Goal: Task Accomplishment & Management: Use online tool/utility

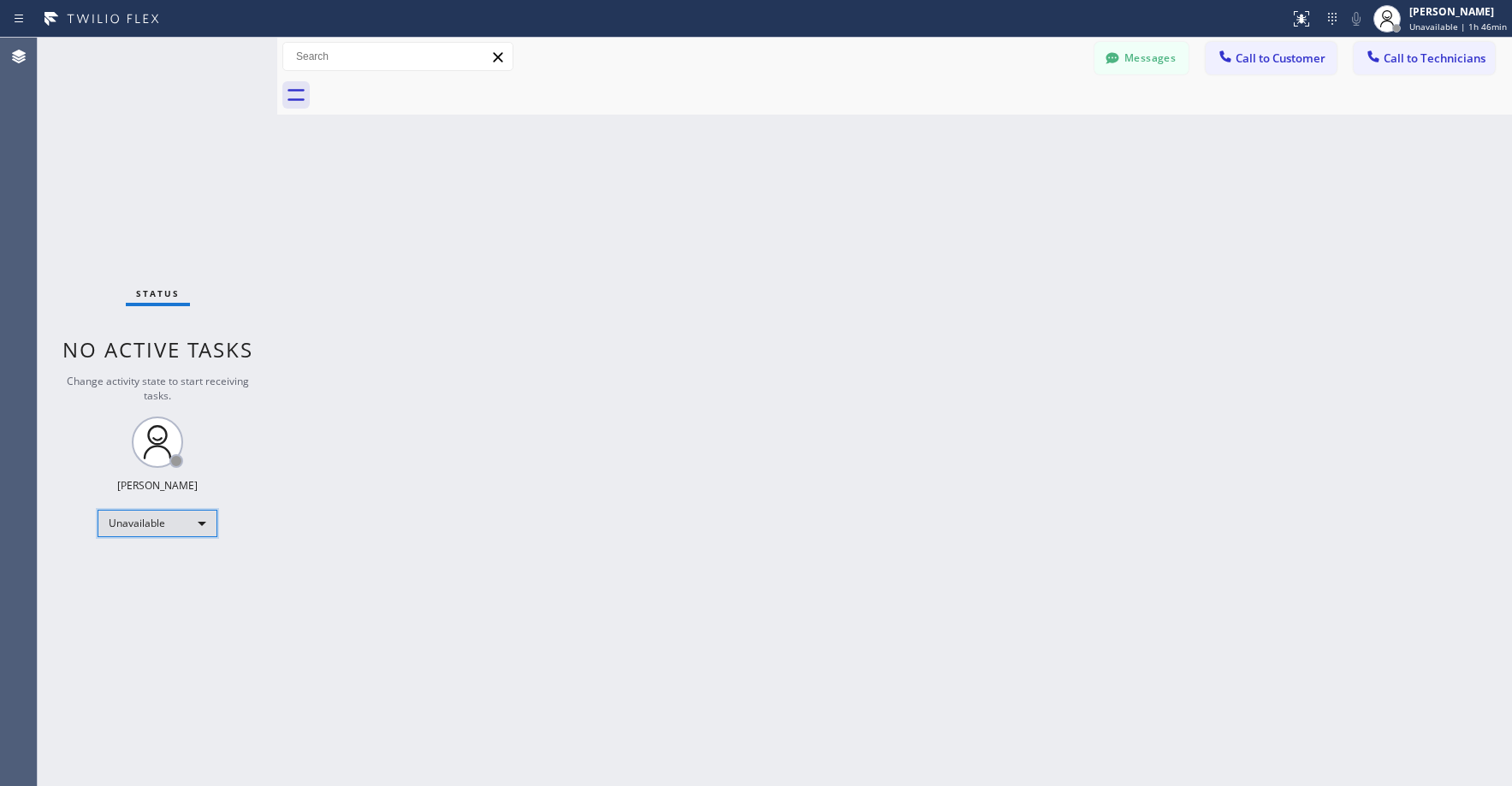
click at [127, 523] on div "Unavailable" at bounding box center [157, 523] width 120 height 27
click at [142, 605] on li "Break" at bounding box center [156, 612] width 116 height 20
click at [174, 159] on div "Status No active tasks Change activity state to start receiving tasks. [PERSON_…" at bounding box center [158, 412] width 240 height 749
click at [143, 192] on div "Status No active tasks Change activity state to start receiving tasks. [PERSON_…" at bounding box center [158, 412] width 240 height 749
click at [812, 443] on div "Back to Dashboard Change Sender ID Customers Technicians MN [PERSON_NAME] [DATE…" at bounding box center [894, 412] width 1235 height 749
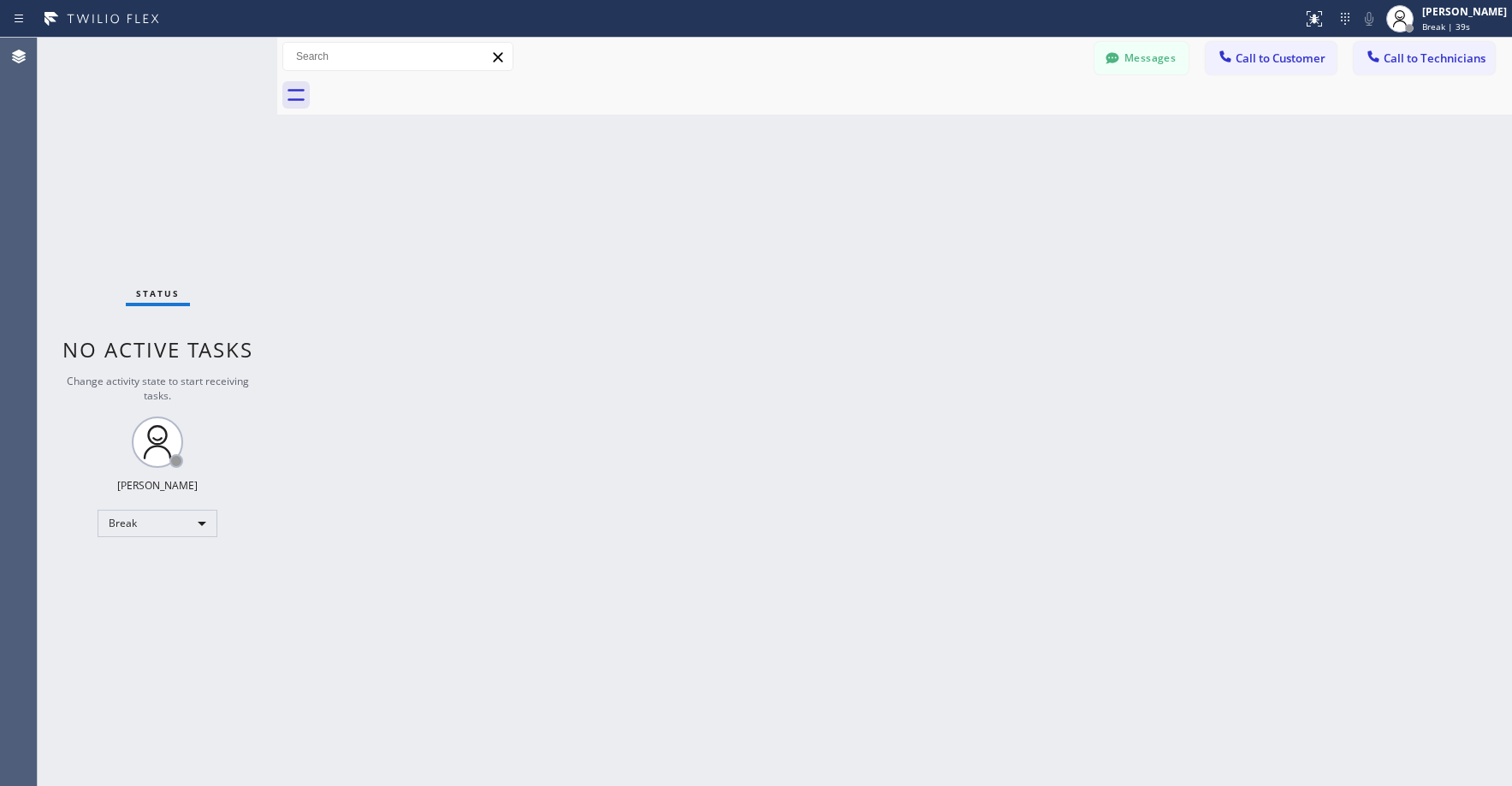
click at [138, 210] on div "Status No active tasks Change activity state to start receiving tasks. [PERSON_…" at bounding box center [158, 412] width 240 height 749
click at [173, 520] on div "Break" at bounding box center [157, 523] width 120 height 27
click at [160, 582] on li "Unavailable" at bounding box center [156, 590] width 116 height 20
click at [123, 196] on div "Status No active tasks Change activity state to start receiving tasks. [PERSON_…" at bounding box center [158, 412] width 240 height 749
click at [109, 228] on div "Status No active tasks Change activity state to start receiving tasks. [PERSON_…" at bounding box center [158, 412] width 240 height 749
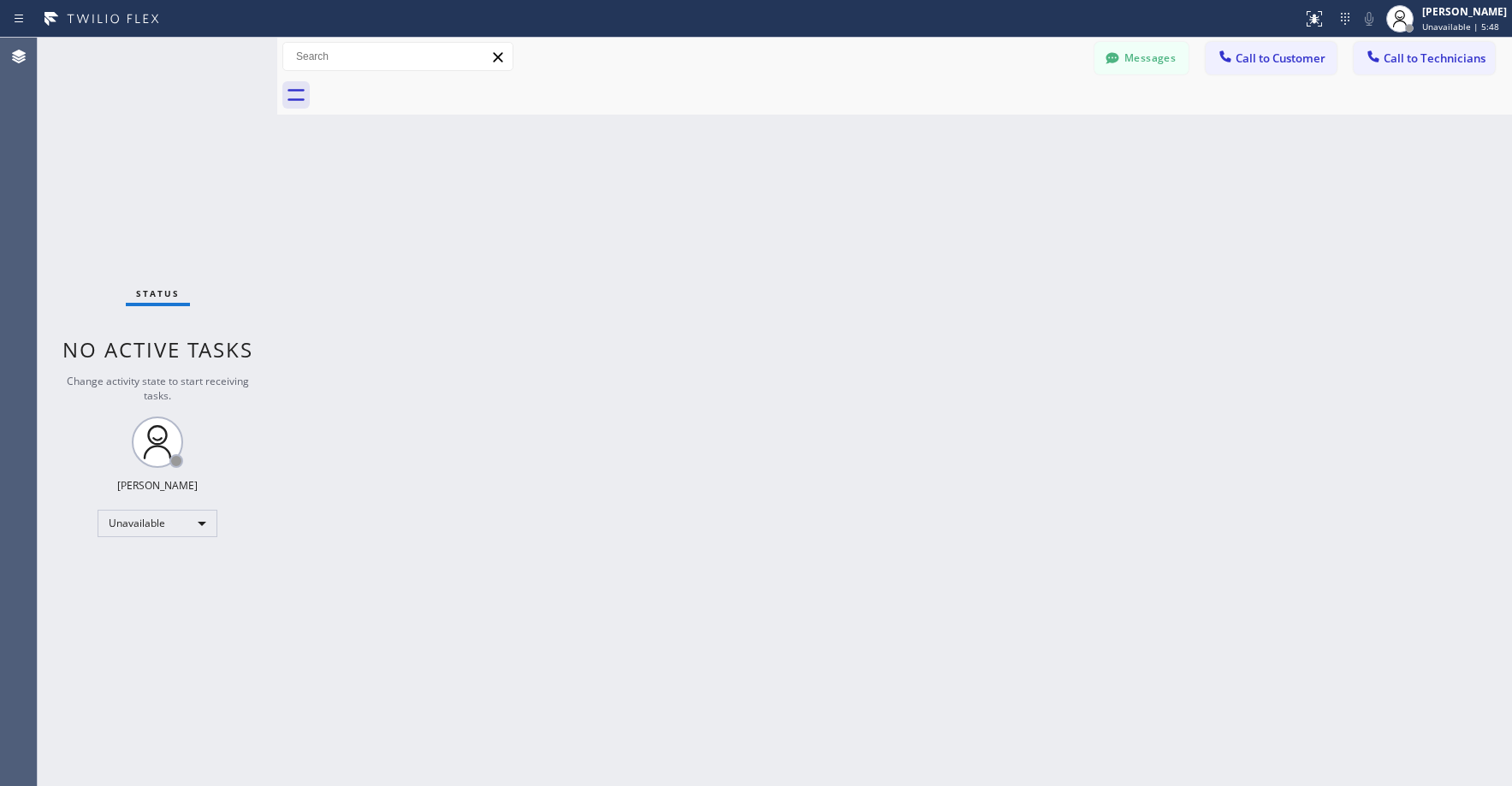
drag, startPoint x: 166, startPoint y: 104, endPoint x: 166, endPoint y: 126, distance: 22.0
click at [166, 106] on div "Status No active tasks Change activity state to start receiving tasks. [PERSON_…" at bounding box center [158, 412] width 240 height 749
click at [131, 103] on div "Status No active tasks Change activity state to start receiving tasks. [PERSON_…" at bounding box center [158, 412] width 240 height 749
click at [146, 117] on div "Status No active tasks Change activity state to start receiving tasks. [PERSON_…" at bounding box center [158, 412] width 240 height 749
click at [154, 158] on div "Status No active tasks Change activity state to start receiving tasks. [PERSON_…" at bounding box center [158, 412] width 240 height 749
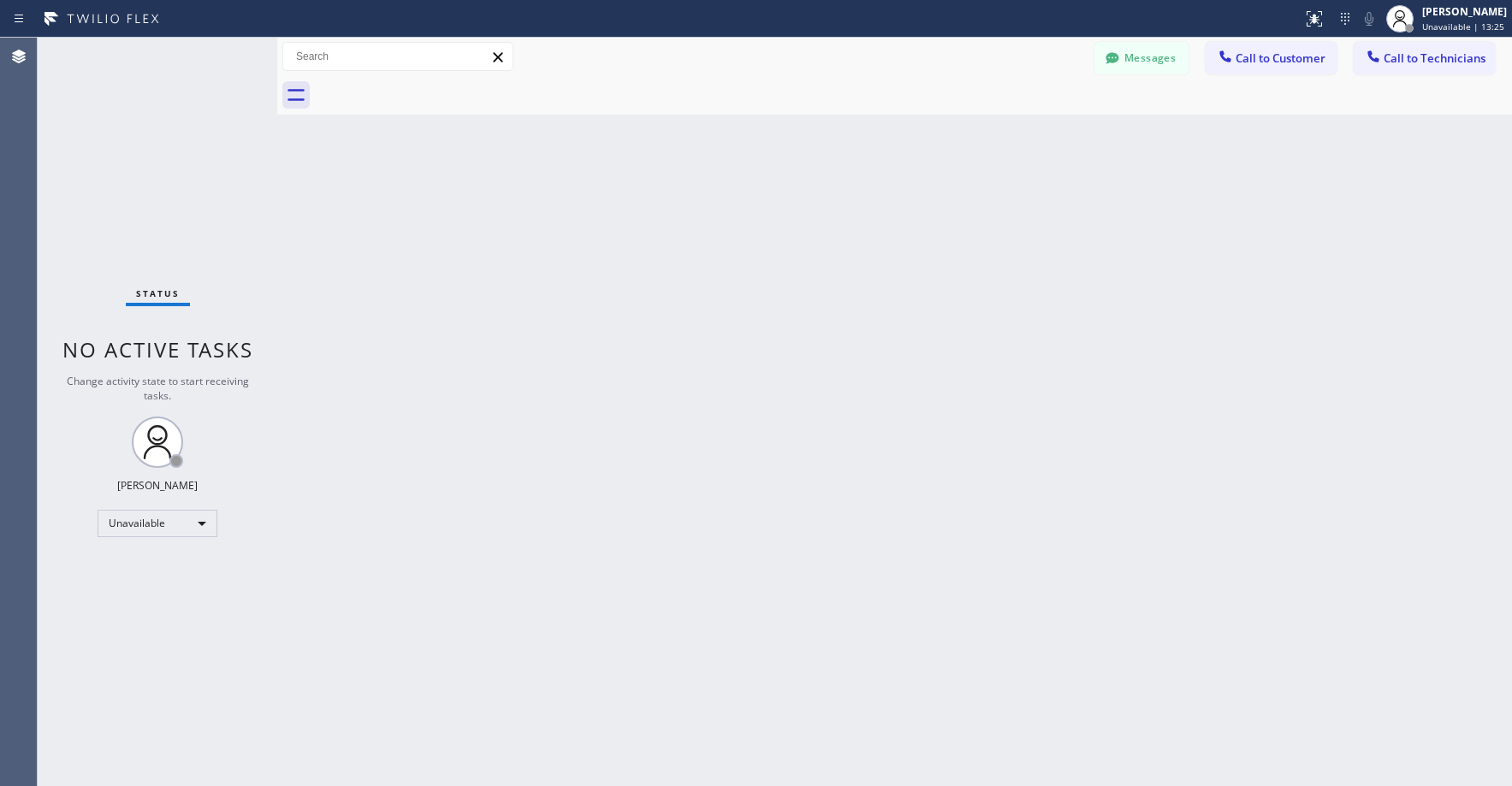
drag, startPoint x: 113, startPoint y: 160, endPoint x: 247, endPoint y: 62, distance: 166.0
click at [114, 160] on div "Status No active tasks Change activity state to start receiving tasks. [PERSON_…" at bounding box center [158, 412] width 240 height 749
click at [163, 192] on div "Status No active tasks Change activity state to start receiving tasks. [PERSON_…" at bounding box center [158, 412] width 240 height 749
